Goal: Feedback & Contribution: Contribute content

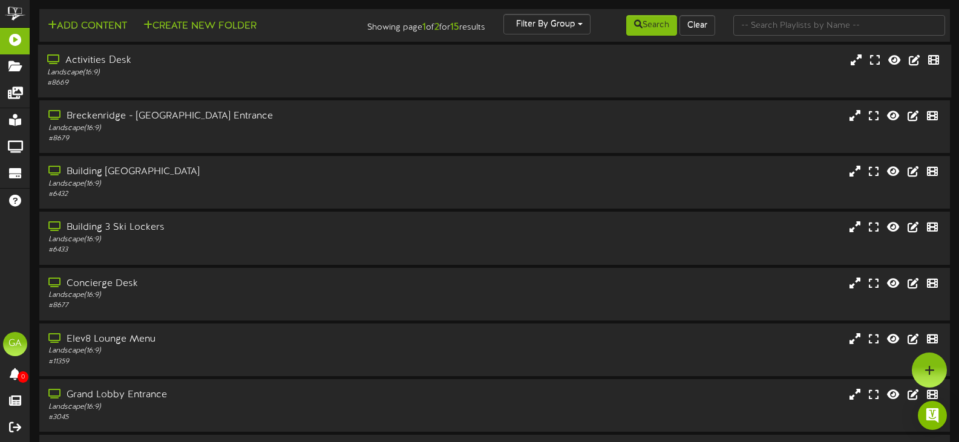
click at [135, 68] on div "Landscape ( 16:9 )" at bounding box center [228, 73] width 362 height 10
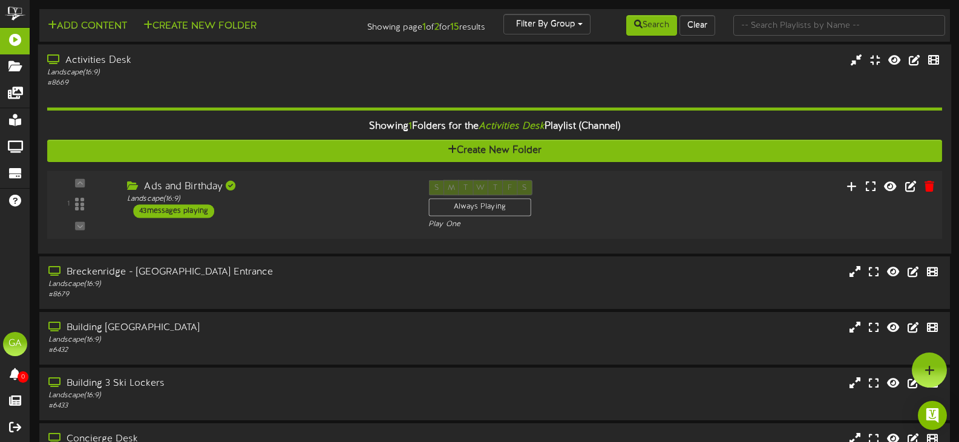
click at [279, 216] on div "Ads and Birthday Landscape ( 16:9 ) 43 messages playing" at bounding box center [268, 199] width 301 height 38
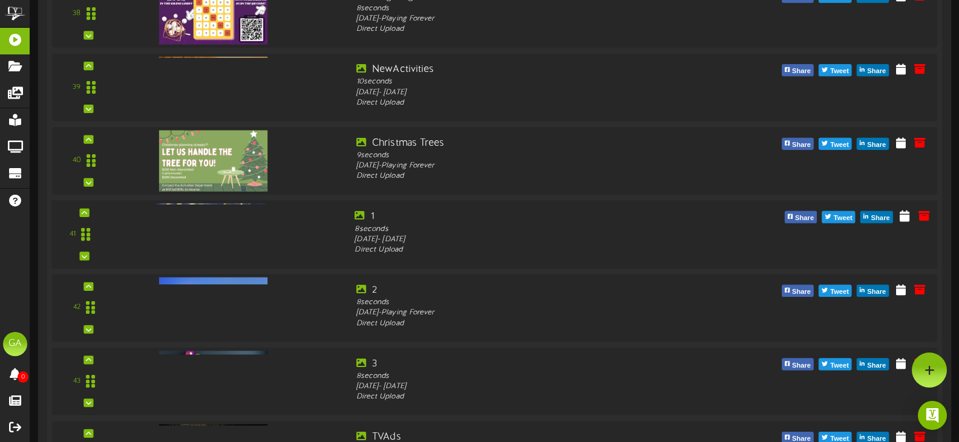
scroll to position [3024, 0]
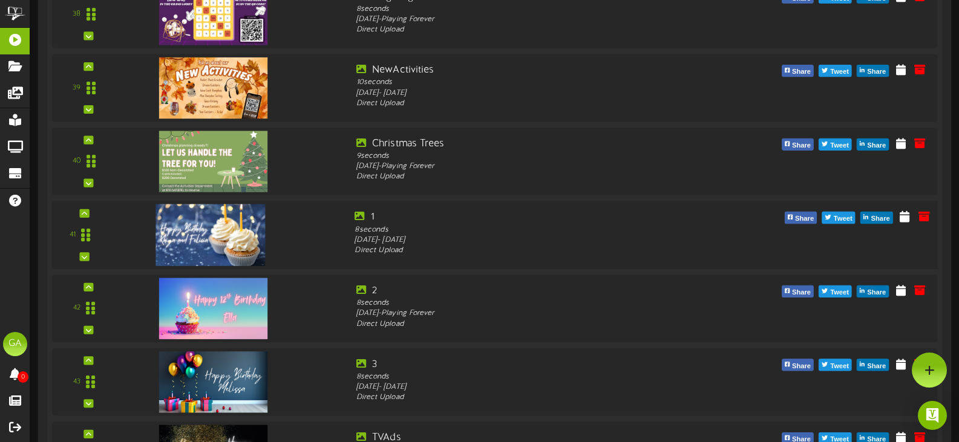
click at [215, 236] on img at bounding box center [210, 235] width 110 height 62
click at [921, 211] on icon at bounding box center [923, 215] width 13 height 13
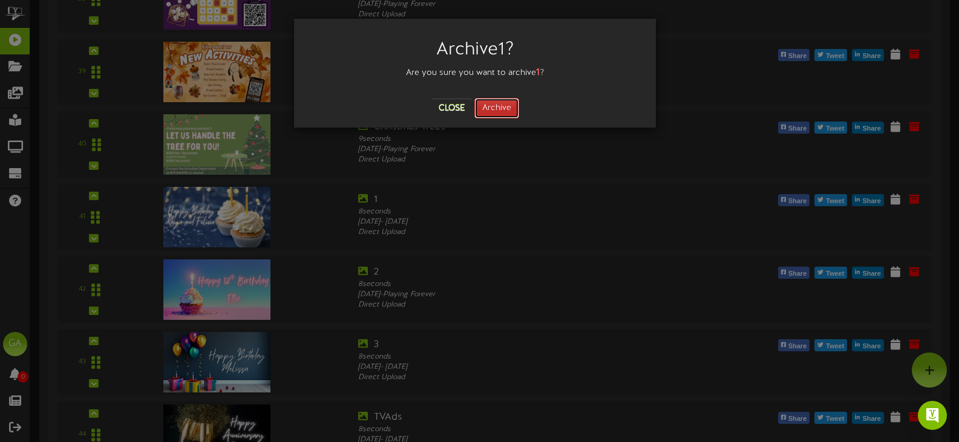
click at [509, 108] on button "Archive" at bounding box center [496, 108] width 45 height 21
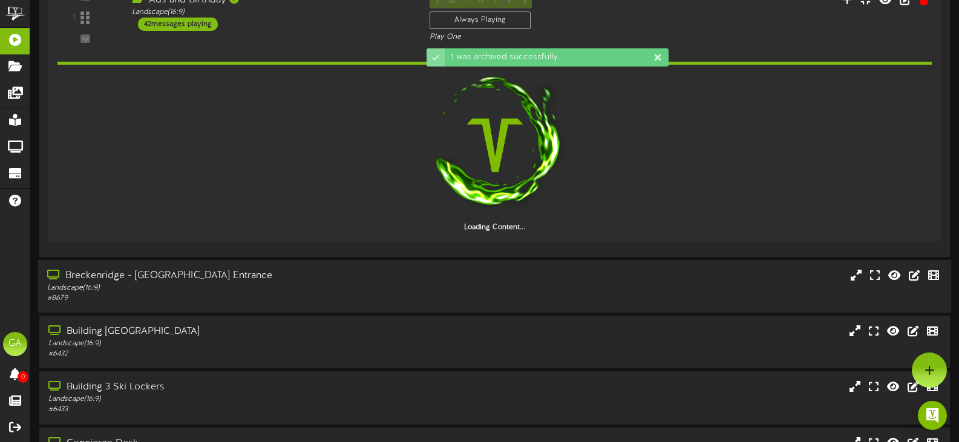
scroll to position [0, 0]
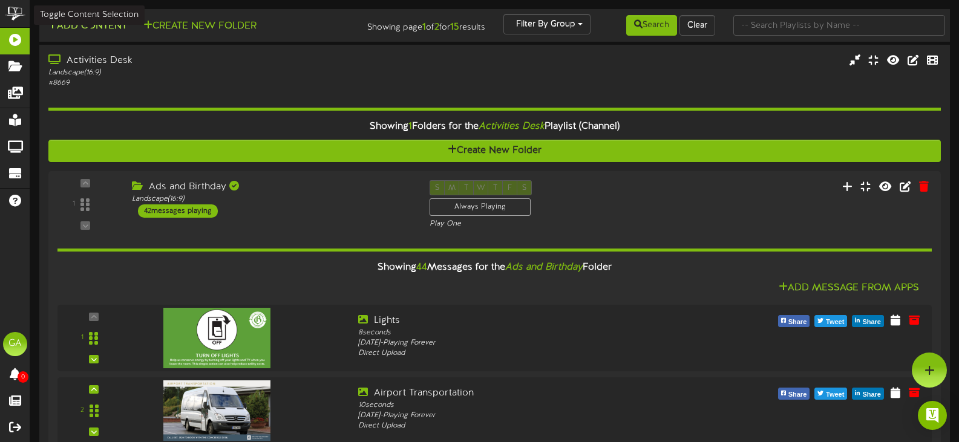
click at [104, 27] on button "Add Content" at bounding box center [87, 26] width 86 height 15
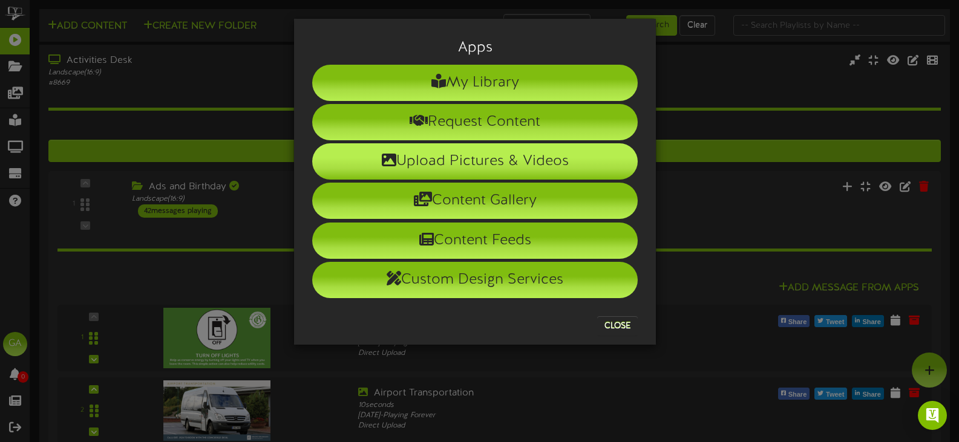
click at [528, 151] on li "Upload Pictures & Videos" at bounding box center [474, 161] width 325 height 36
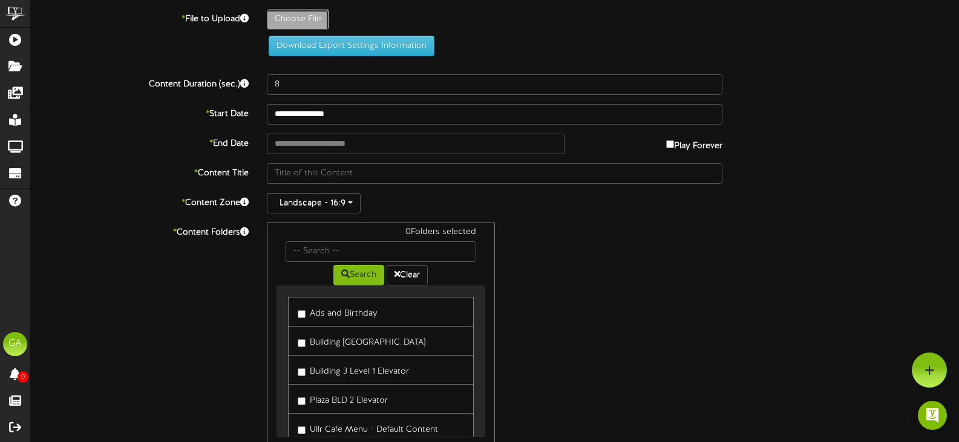
type input "**********"
type input "BluePinkandYellowVibrantBrightIllustrativeBoldPlayfulHappy7thBirthdayPresentati…"
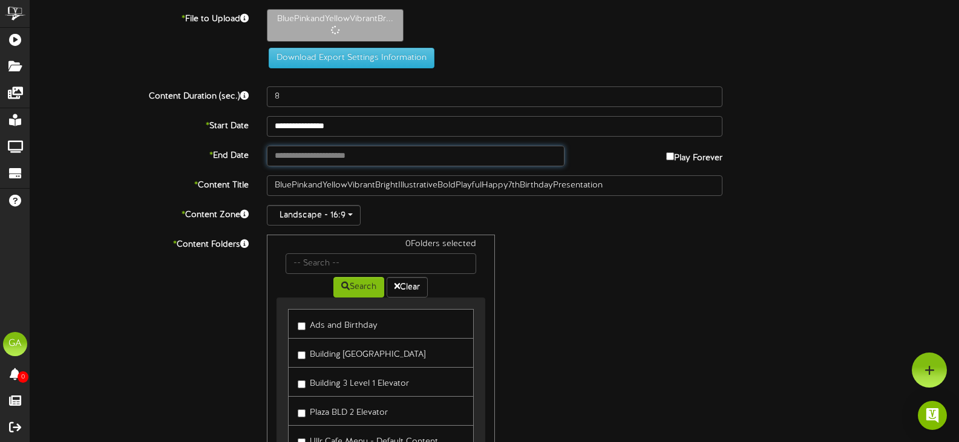
click at [353, 157] on input "text" at bounding box center [416, 156] width 298 height 21
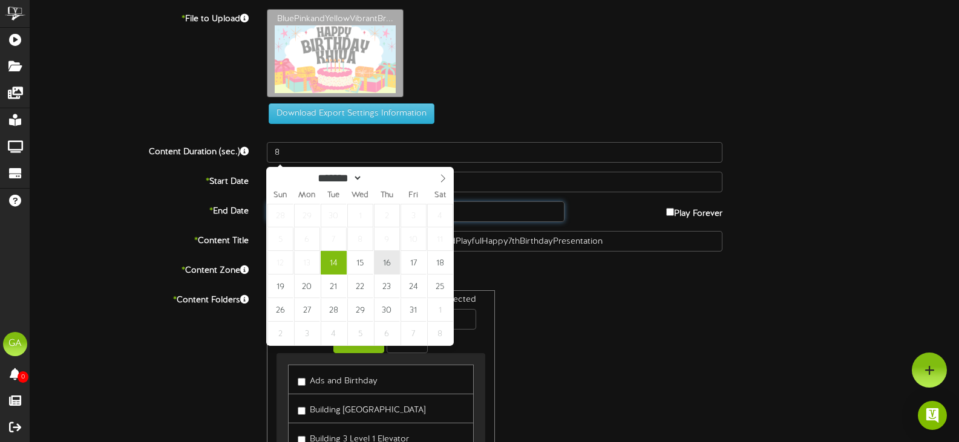
type input "**********"
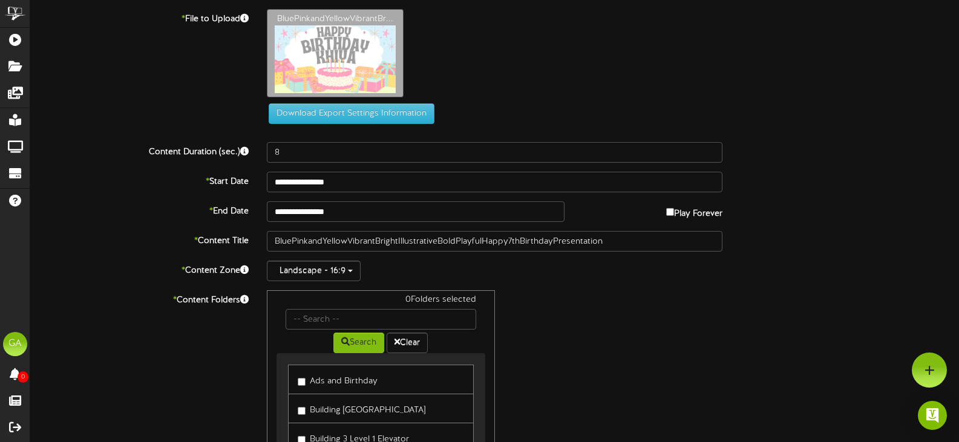
click at [630, 317] on div "0 Folders selected Search Clear Ads and Birthday Building [GEOGRAPHIC_DATA] Menu" at bounding box center [495, 405] width 474 height 230
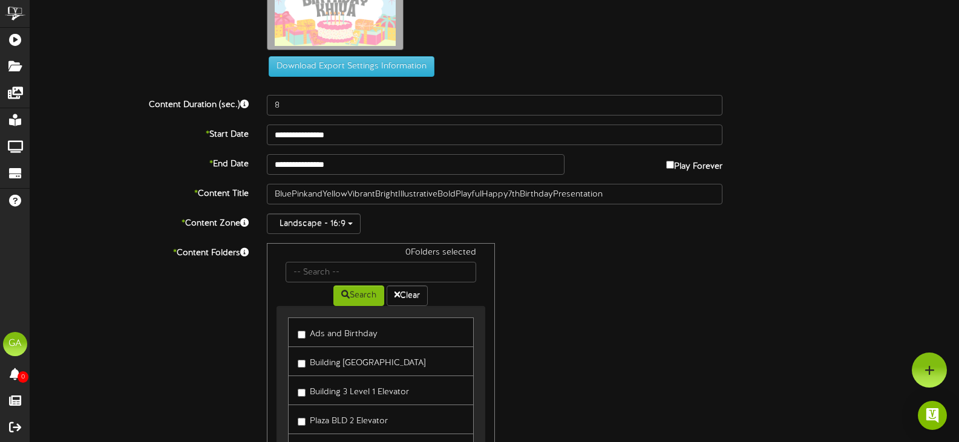
scroll to position [142, 0]
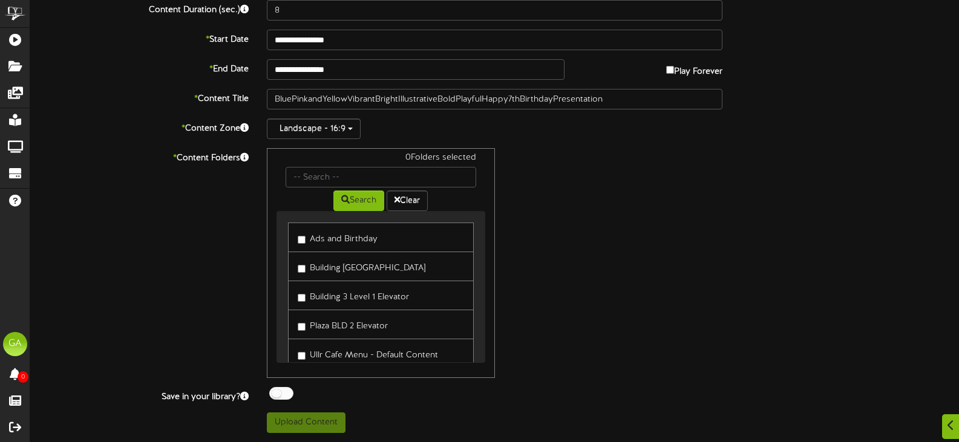
click at [339, 243] on label "Ads and Birthday" at bounding box center [338, 237] width 80 height 16
click at [630, 310] on div "1 Folders selected Search Clear Ads and Birthday Building [GEOGRAPHIC_DATA] Menu" at bounding box center [495, 263] width 474 height 230
click at [314, 421] on button "Upload Content" at bounding box center [306, 422] width 79 height 21
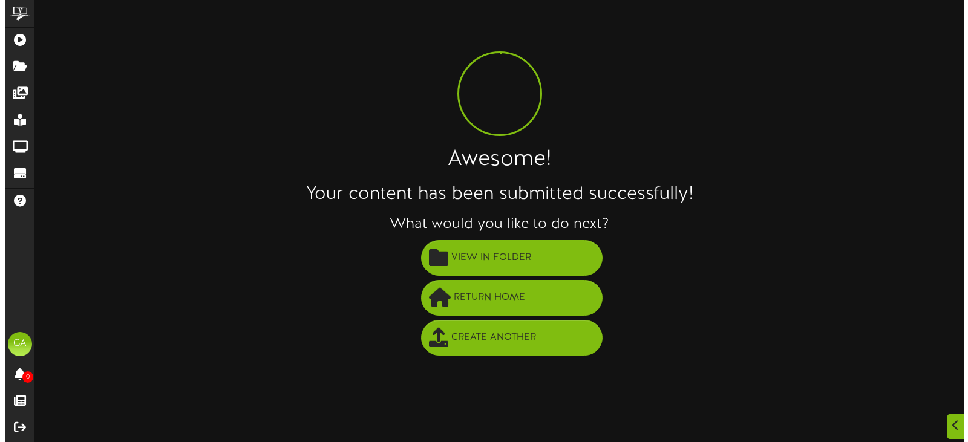
scroll to position [0, 0]
